Goal: Transaction & Acquisition: Purchase product/service

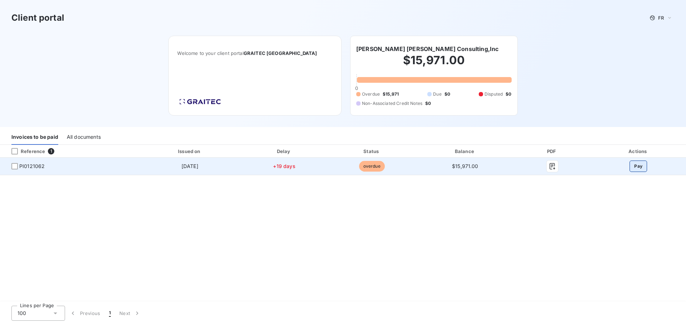
click at [639, 165] on button "Pay" at bounding box center [637, 166] width 17 height 11
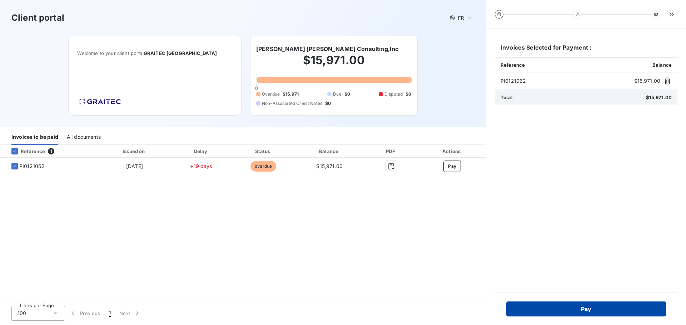
click at [604, 307] on button "Pay" at bounding box center [586, 309] width 160 height 15
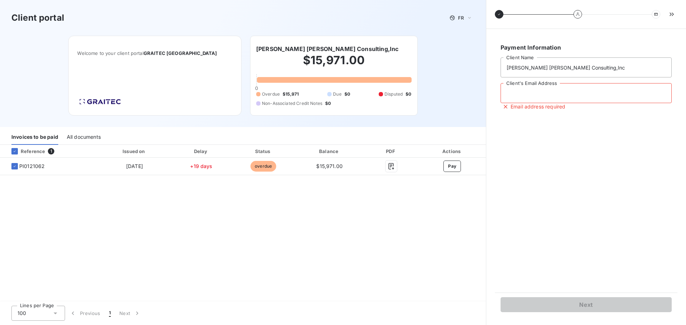
click at [564, 94] on input "Client's Email Address" at bounding box center [585, 93] width 171 height 20
type input "shelly.johnson@hayscheatwood.com"
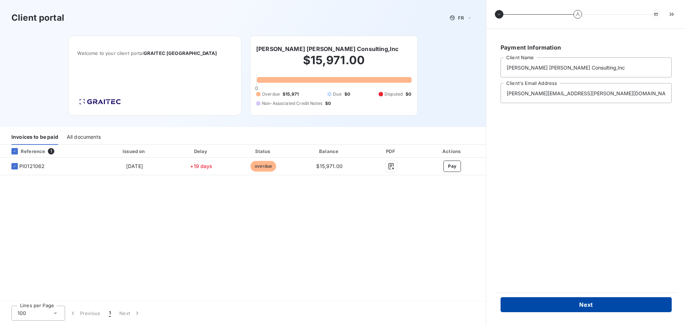
click at [587, 304] on button "Next" at bounding box center [585, 304] width 171 height 15
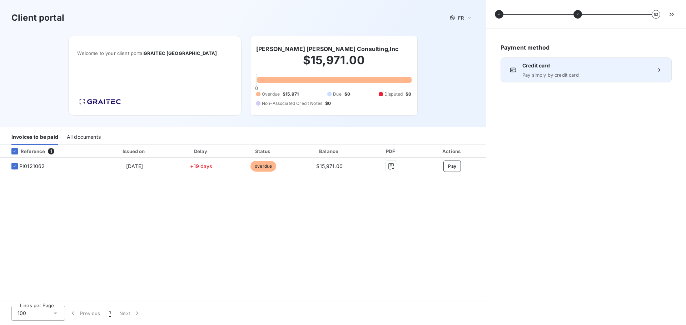
click at [569, 80] on div "Credit card Pay simply by credit card" at bounding box center [585, 69] width 171 height 25
